Goal: Check status

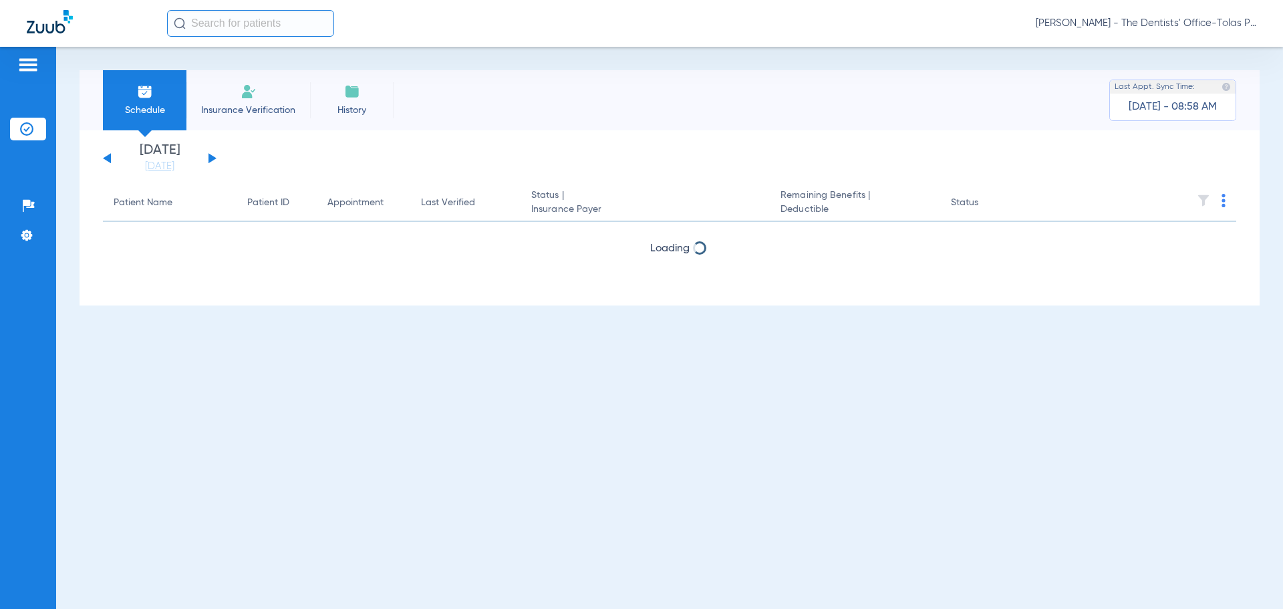
click at [208, 156] on button at bounding box center [212, 158] width 8 height 10
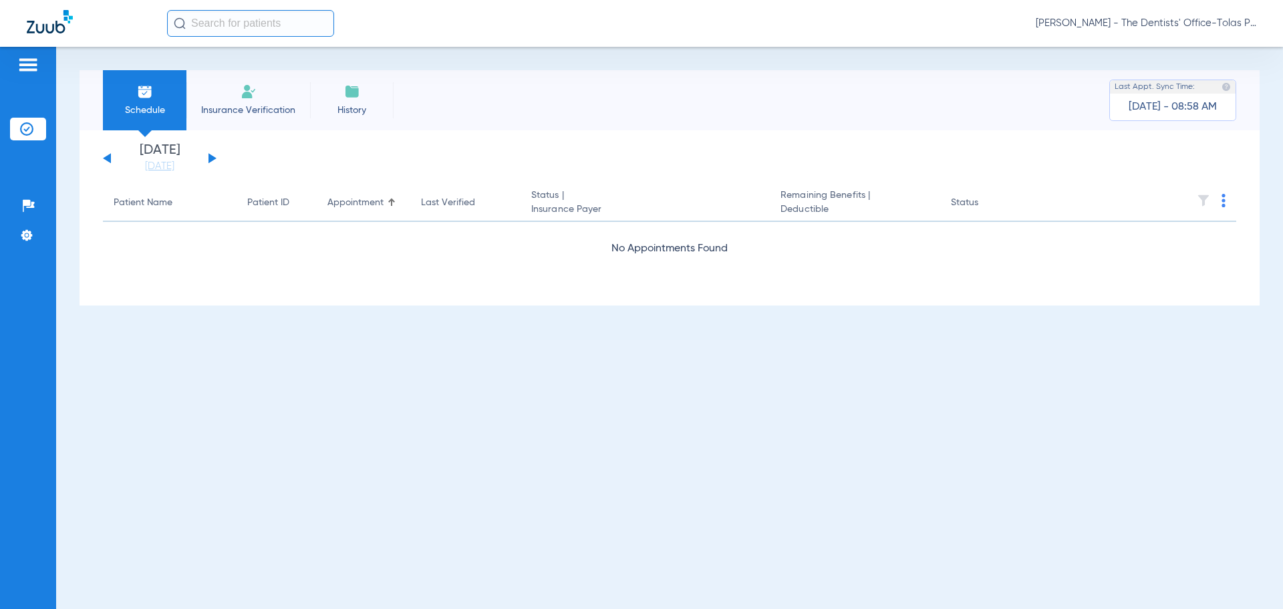
click at [208, 156] on button at bounding box center [212, 158] width 8 height 10
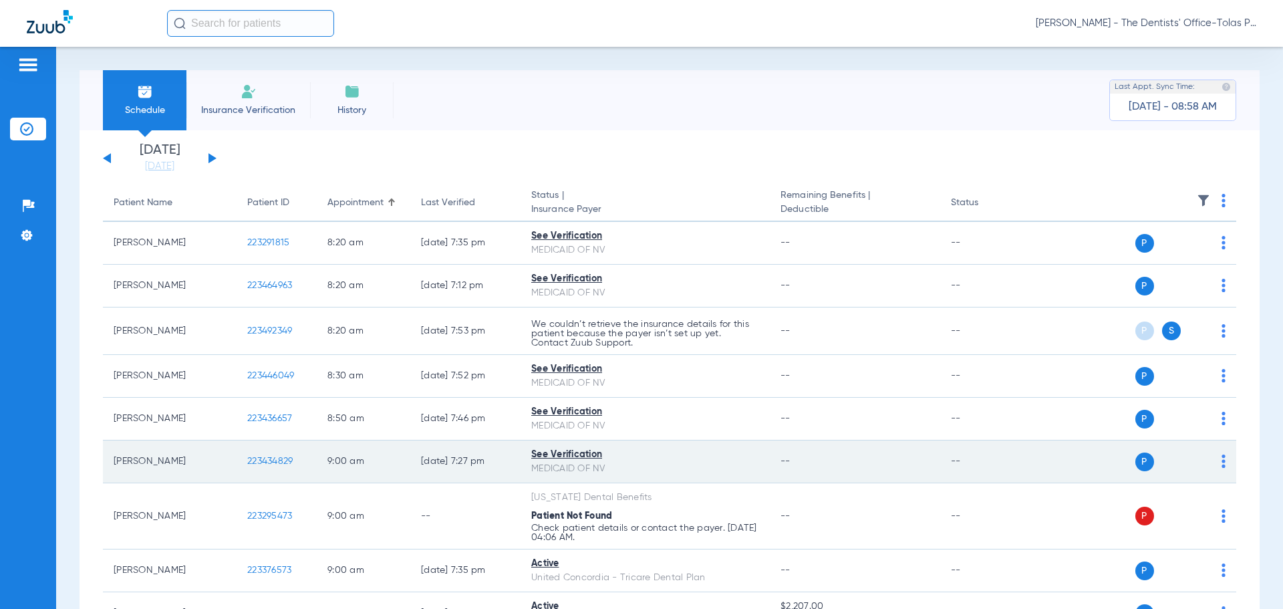
scroll to position [67, 0]
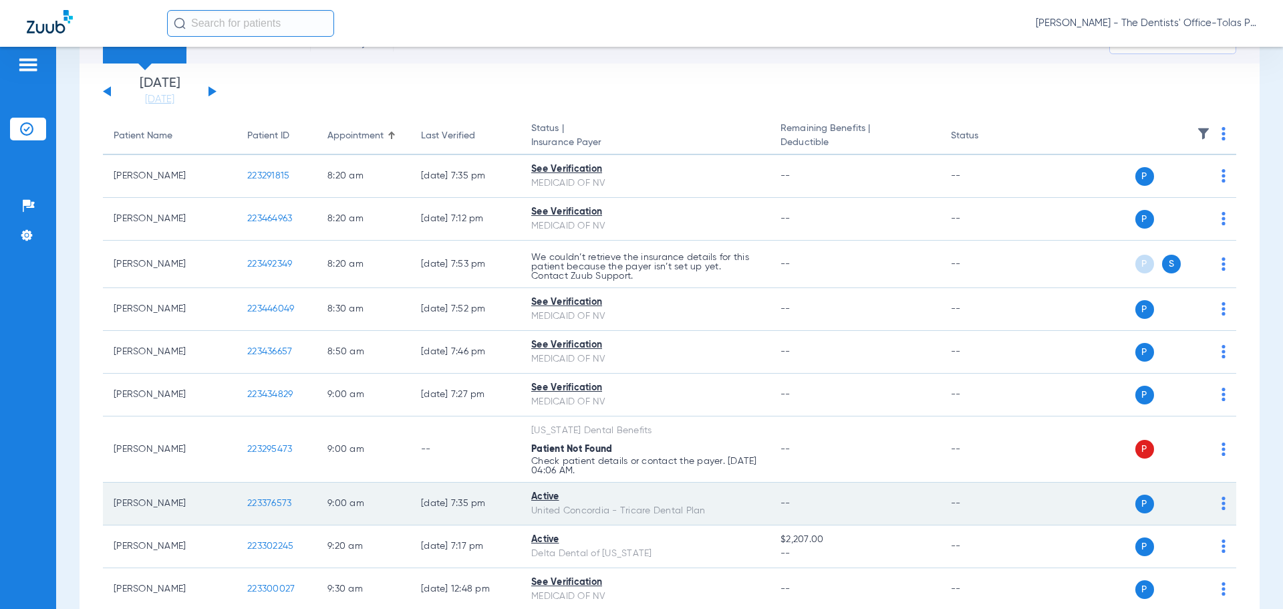
click at [1221, 505] on img at bounding box center [1223, 502] width 4 height 13
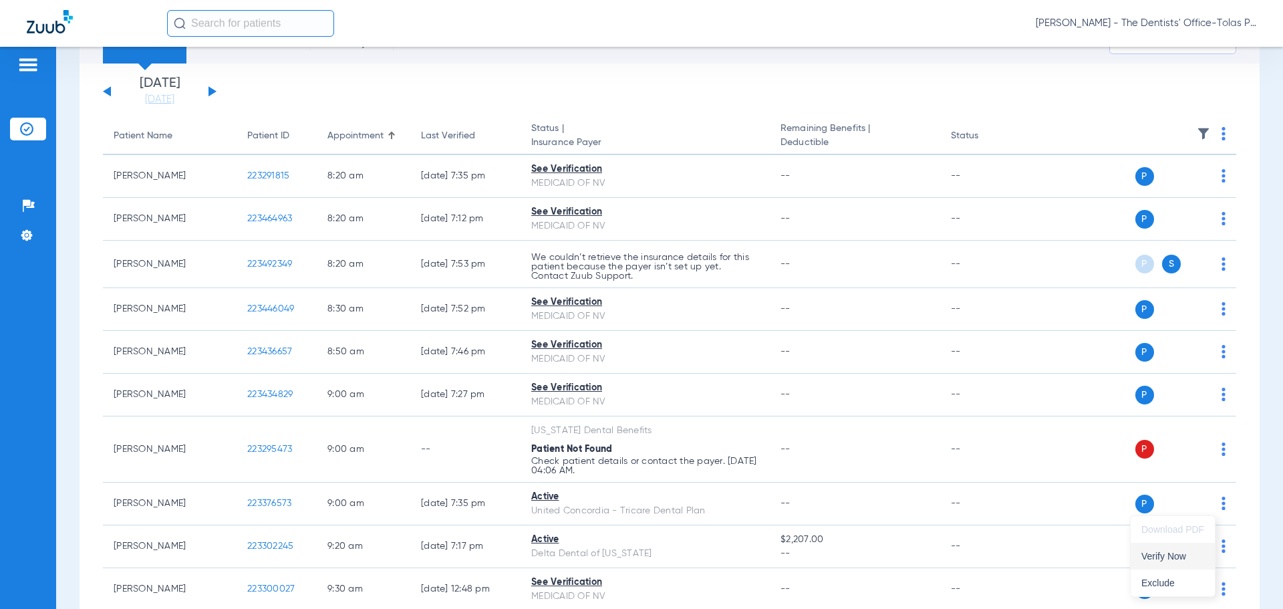
click at [1179, 551] on span "Verify Now" at bounding box center [1172, 555] width 63 height 9
